Goal: Information Seeking & Learning: Learn about a topic

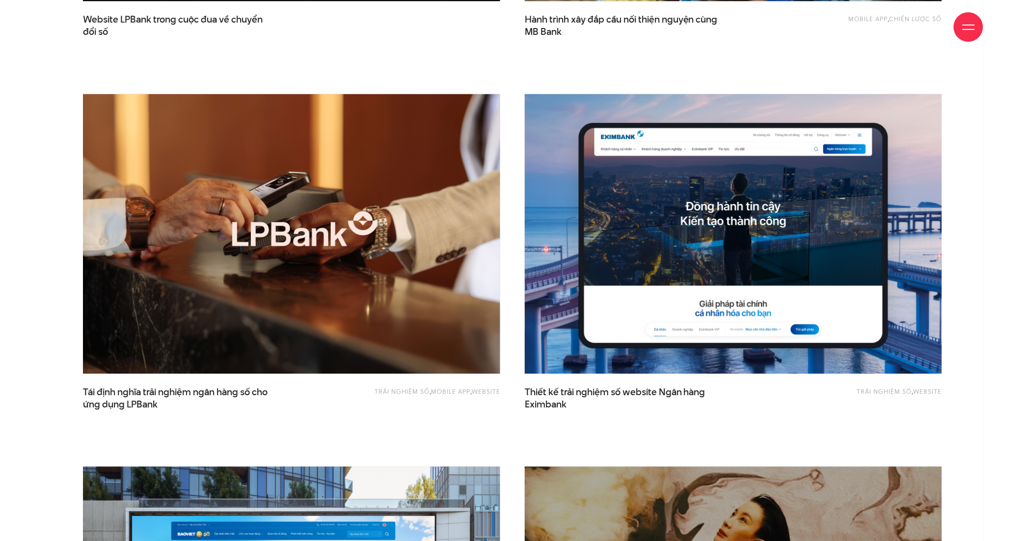
scroll to position [673, 0]
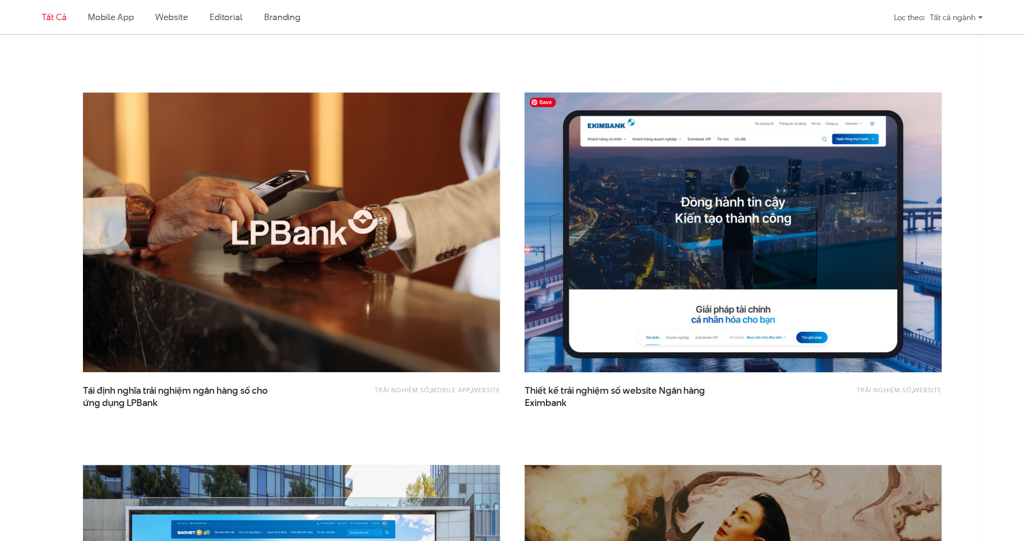
click at [667, 318] on img at bounding box center [733, 232] width 459 height 307
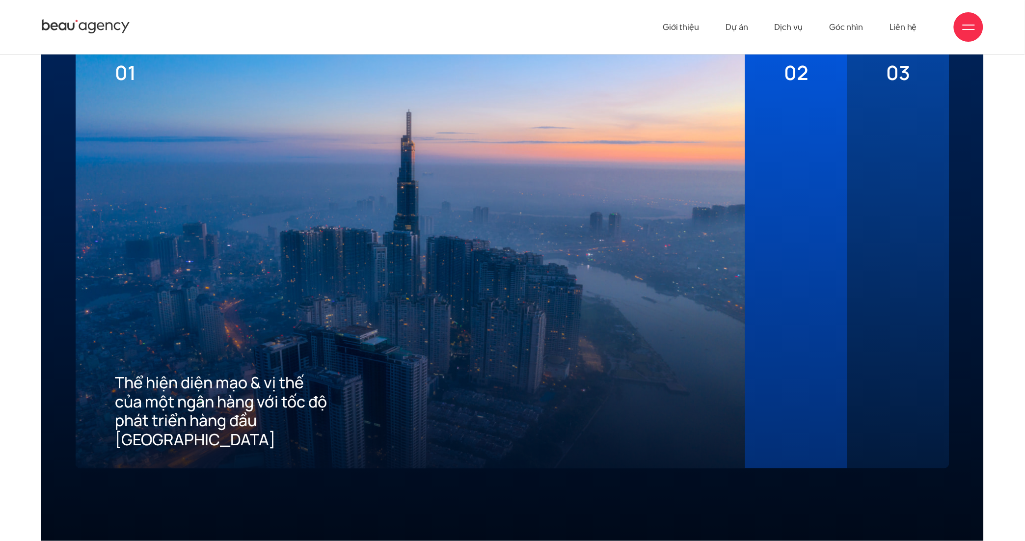
scroll to position [2715, 0]
click at [817, 287] on div "02 Mang đến tiêu chuẩn tốt nhất về trải nghiệm số cho khách hàng" at bounding box center [796, 255] width 102 height 427
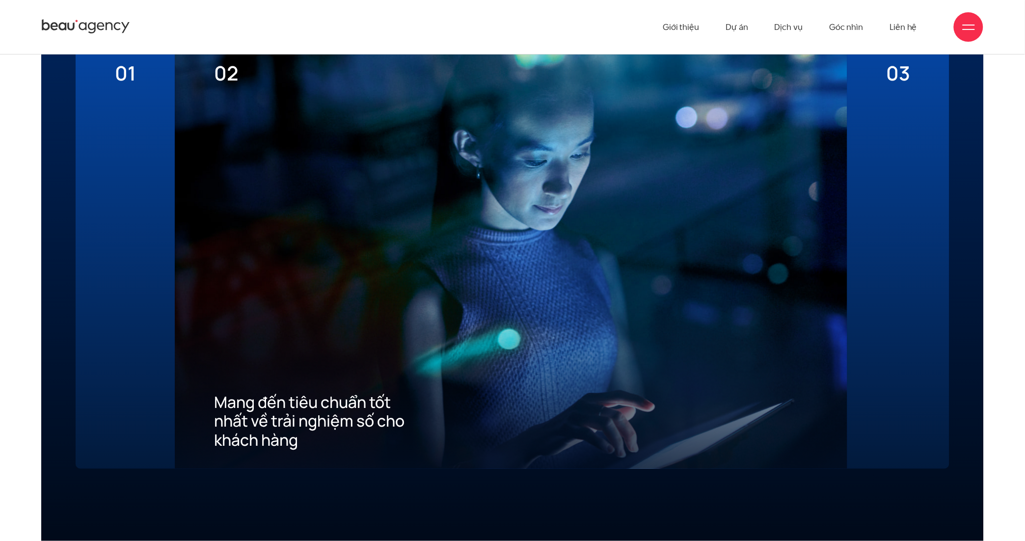
click at [872, 281] on div "03 Xây dựng ưu thế cạnh tranh thu hút khách hàng mới về App" at bounding box center [899, 255] width 102 height 427
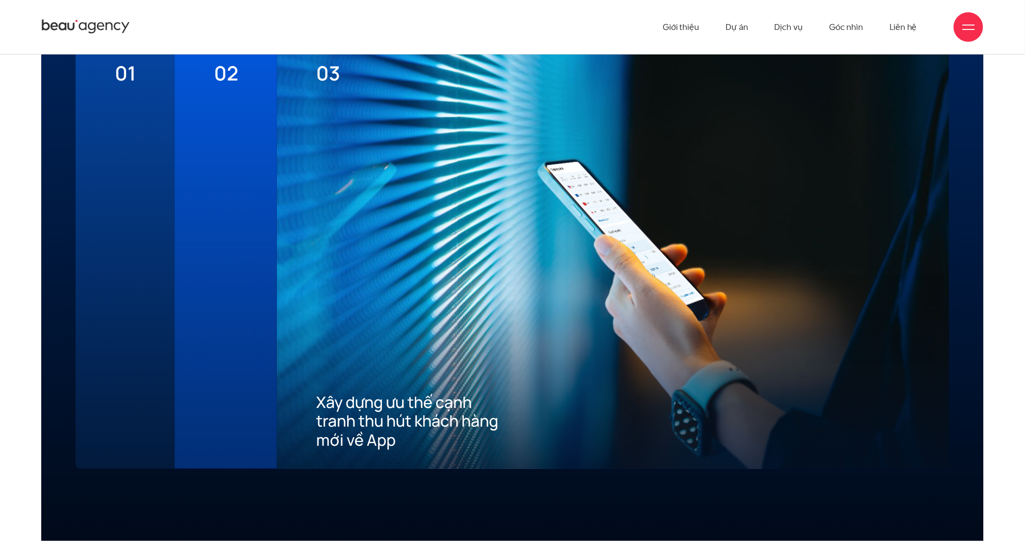
click at [132, 237] on div at bounding box center [125, 267] width 21 height 364
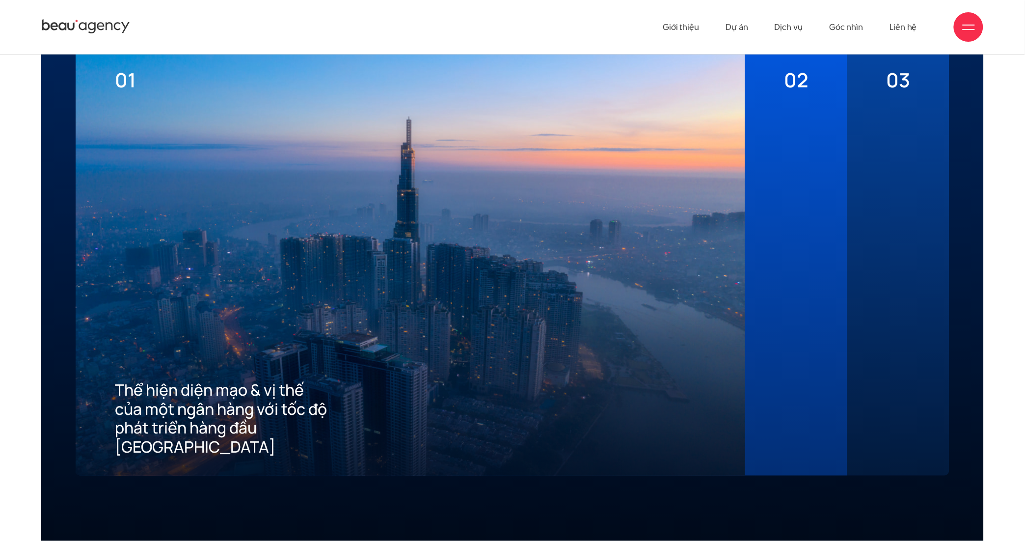
scroll to position [2708, 0]
drag, startPoint x: 411, startPoint y: 302, endPoint x: 390, endPoint y: 297, distance: 22.2
click at [298, 300] on div at bounding box center [410, 236] width 591 height 289
click at [776, 232] on div "02 Mang đến tiêu chuẩn tốt nhất về trải nghiệm số cho khách hàng" at bounding box center [796, 262] width 102 height 427
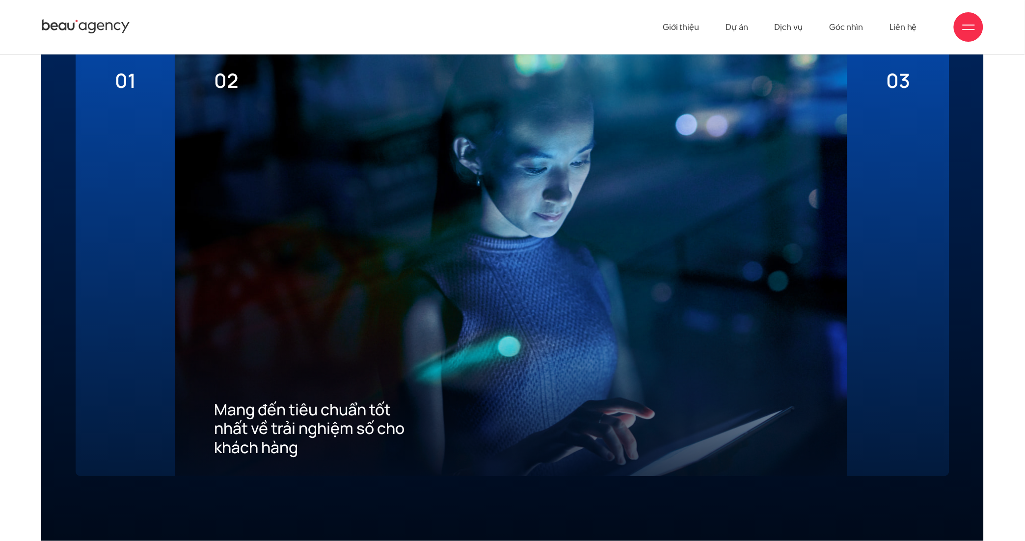
drag, startPoint x: 887, startPoint y: 239, endPoint x: 776, endPoint y: 255, distance: 112.7
click at [883, 238] on div "03 Xây dựng ưu thế cạnh tranh thu hút khách hàng mới về App" at bounding box center [899, 262] width 102 height 427
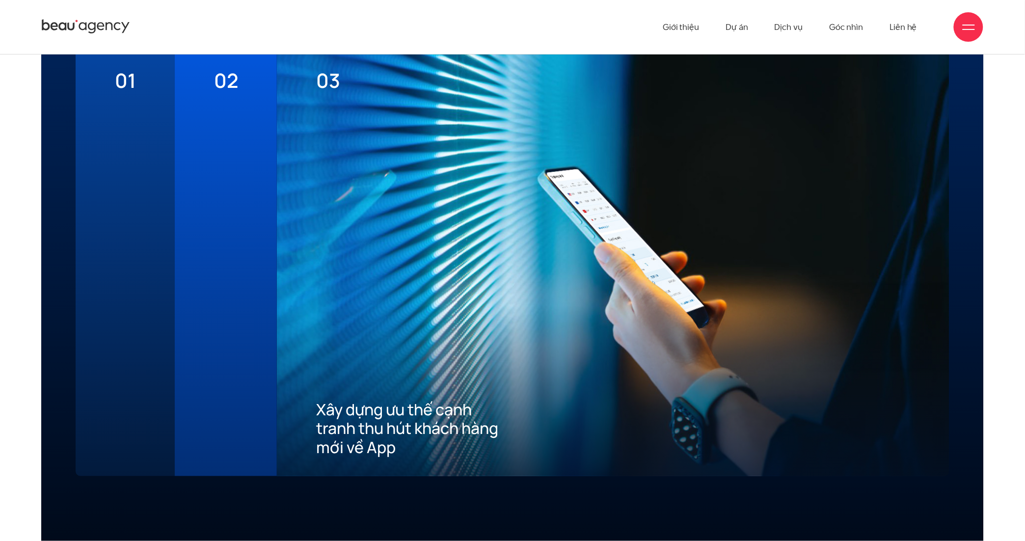
click at [128, 261] on div at bounding box center [125, 274] width 21 height 364
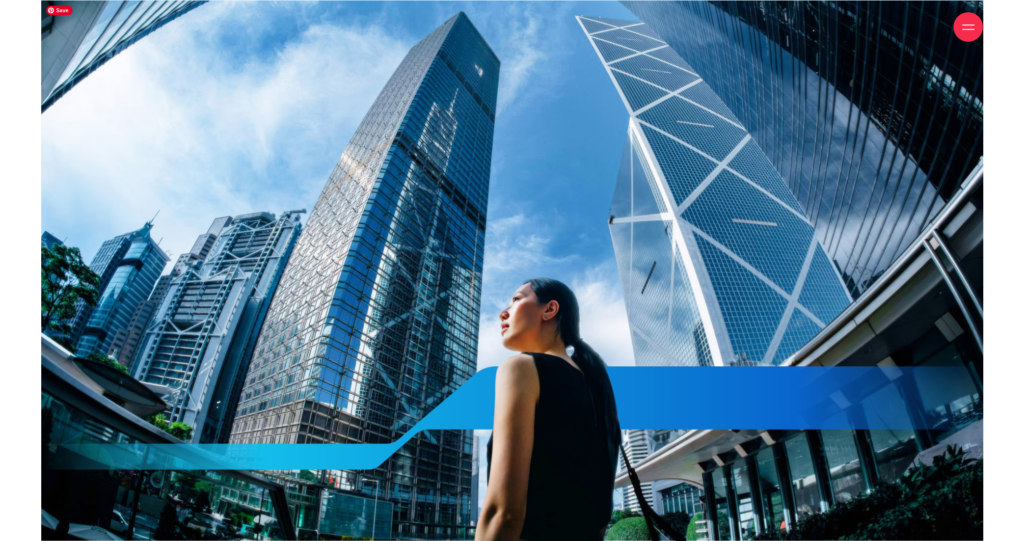
scroll to position [5103, 0]
